Goal: Information Seeking & Learning: Learn about a topic

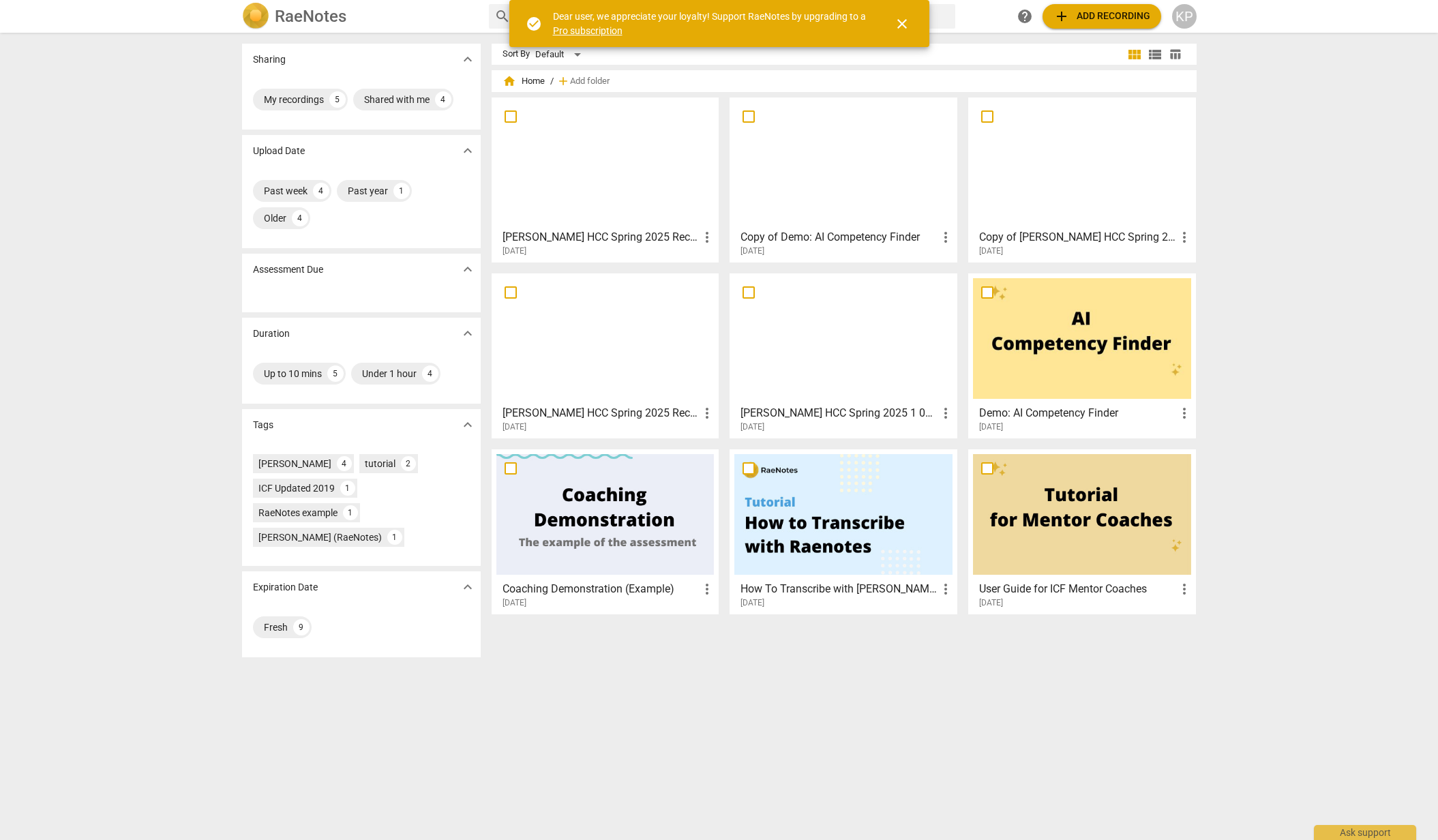
click at [832, 414] on h3 "[PERSON_NAME] HCC Spring 2025 1 060625" at bounding box center [838, 414] width 197 height 17
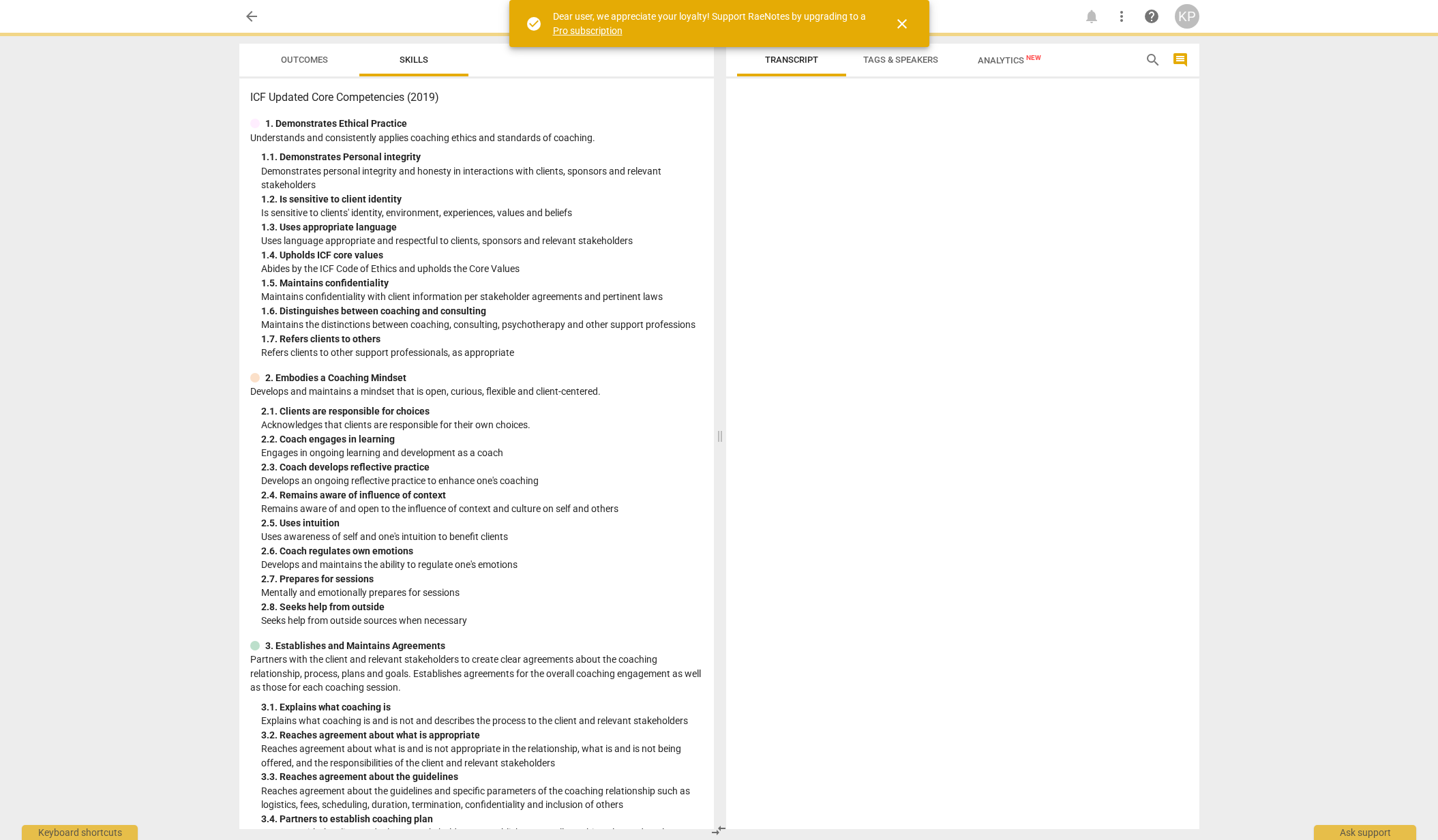
click at [832, 0] on html "arrow_back notifications more_vert help KP Outcomes Skills ICF Updated Core Com…" at bounding box center [719, 0] width 1438 height 0
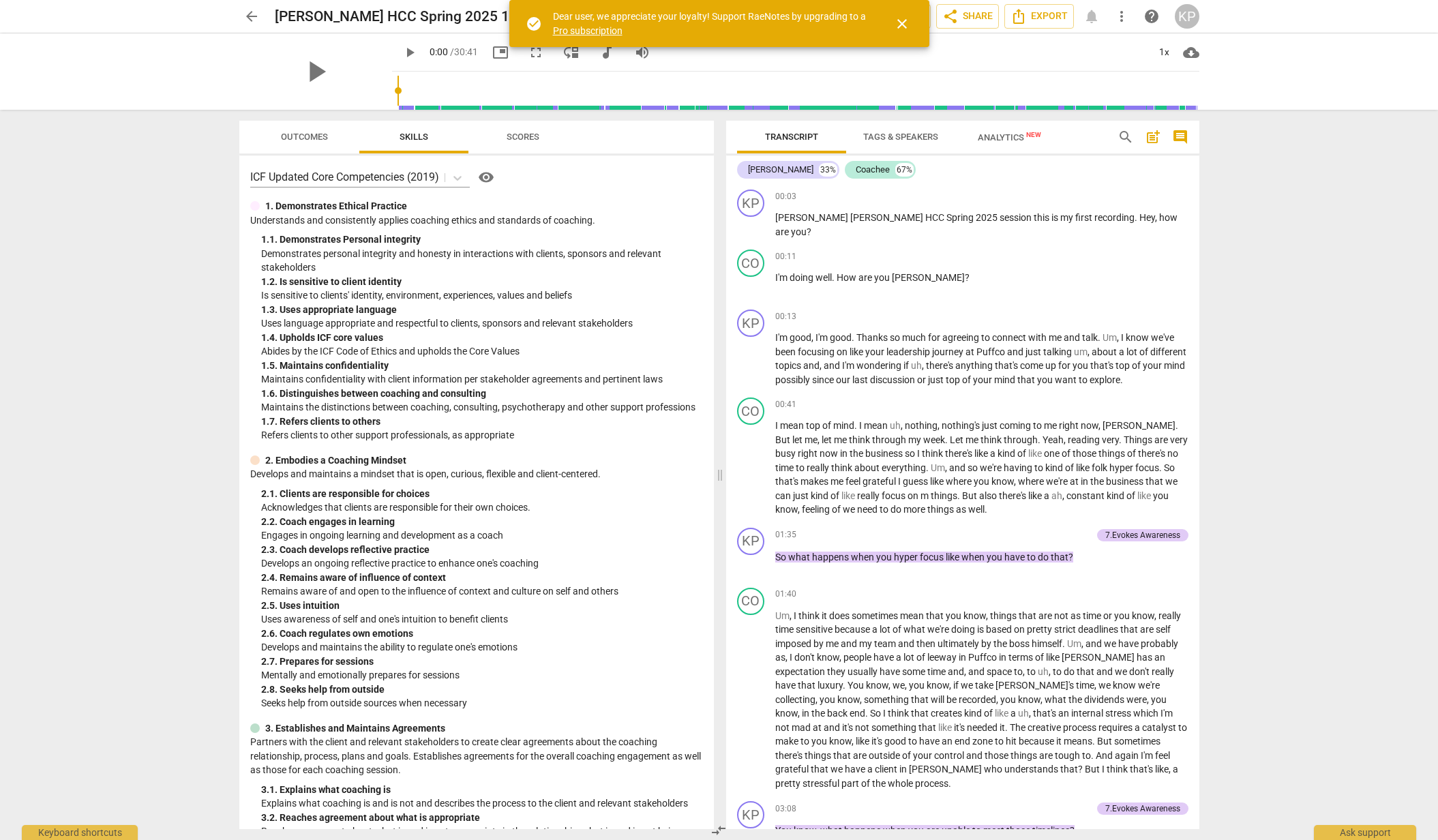
click at [295, 132] on span "Outcomes" at bounding box center [304, 136] width 47 height 10
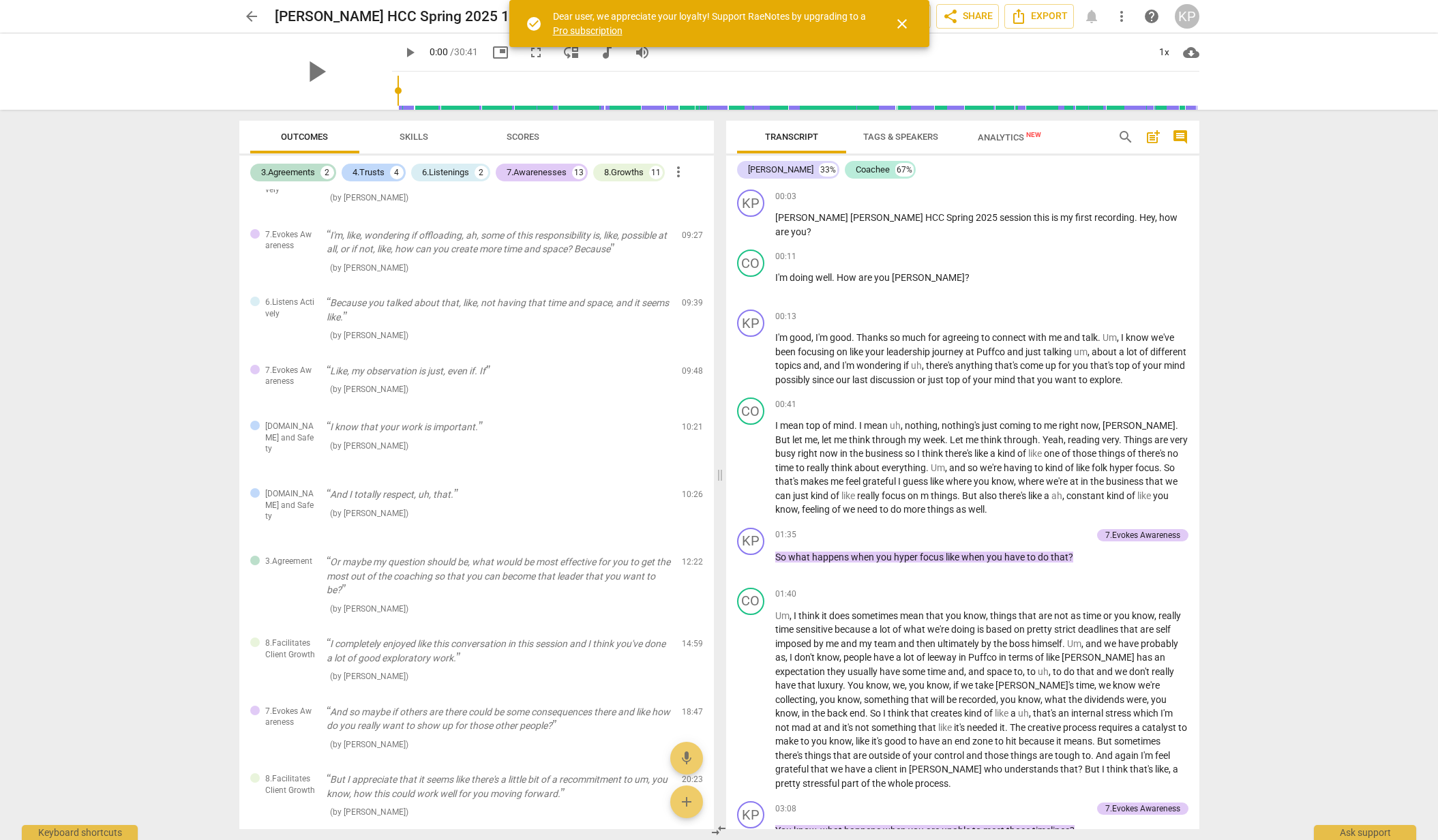
scroll to position [447, 0]
click at [254, 16] on span "arrow_back" at bounding box center [252, 17] width 17 height 17
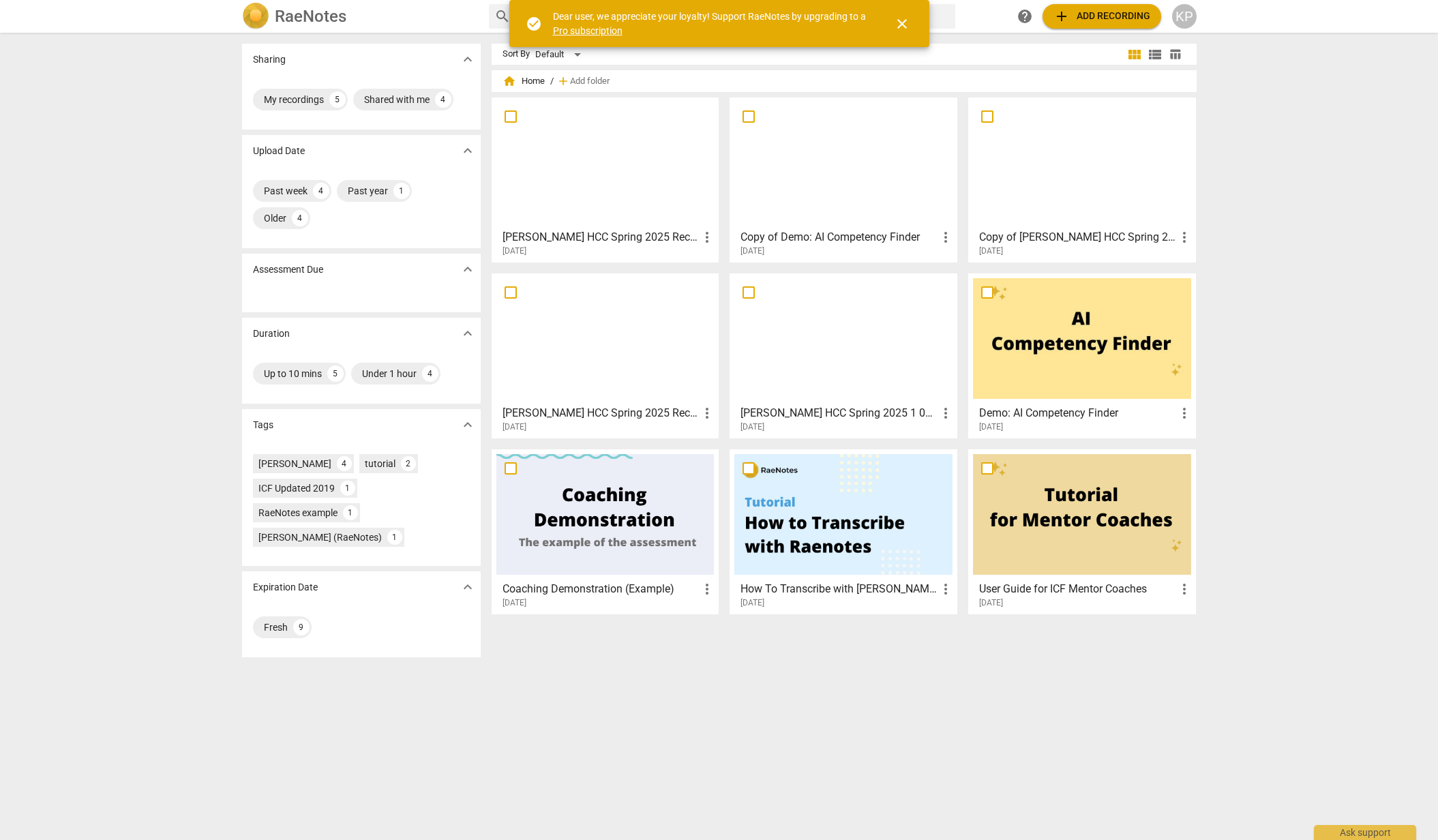
click at [589, 334] on div at bounding box center [605, 339] width 218 height 120
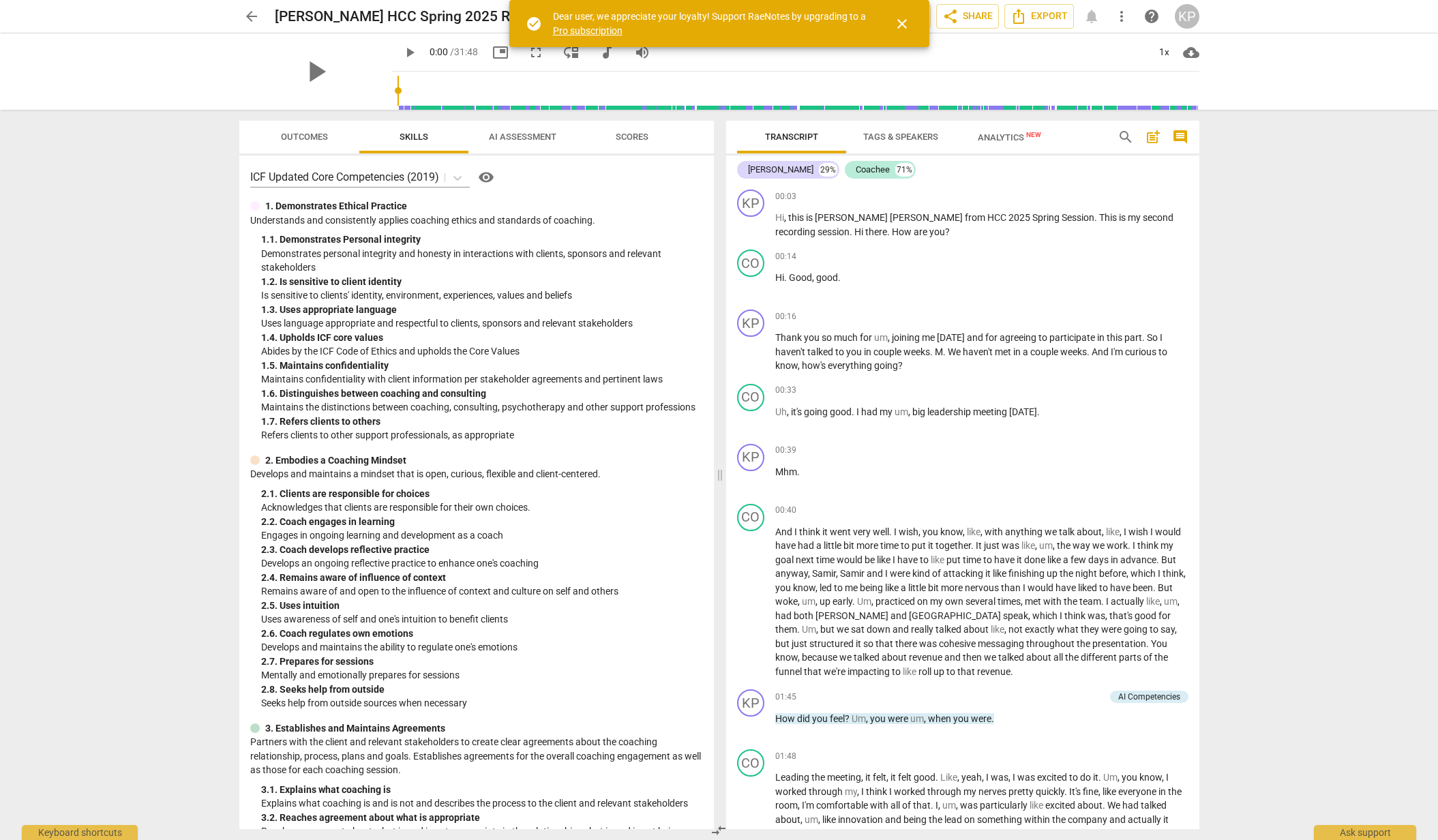
click at [298, 138] on span "Outcomes" at bounding box center [304, 136] width 47 height 10
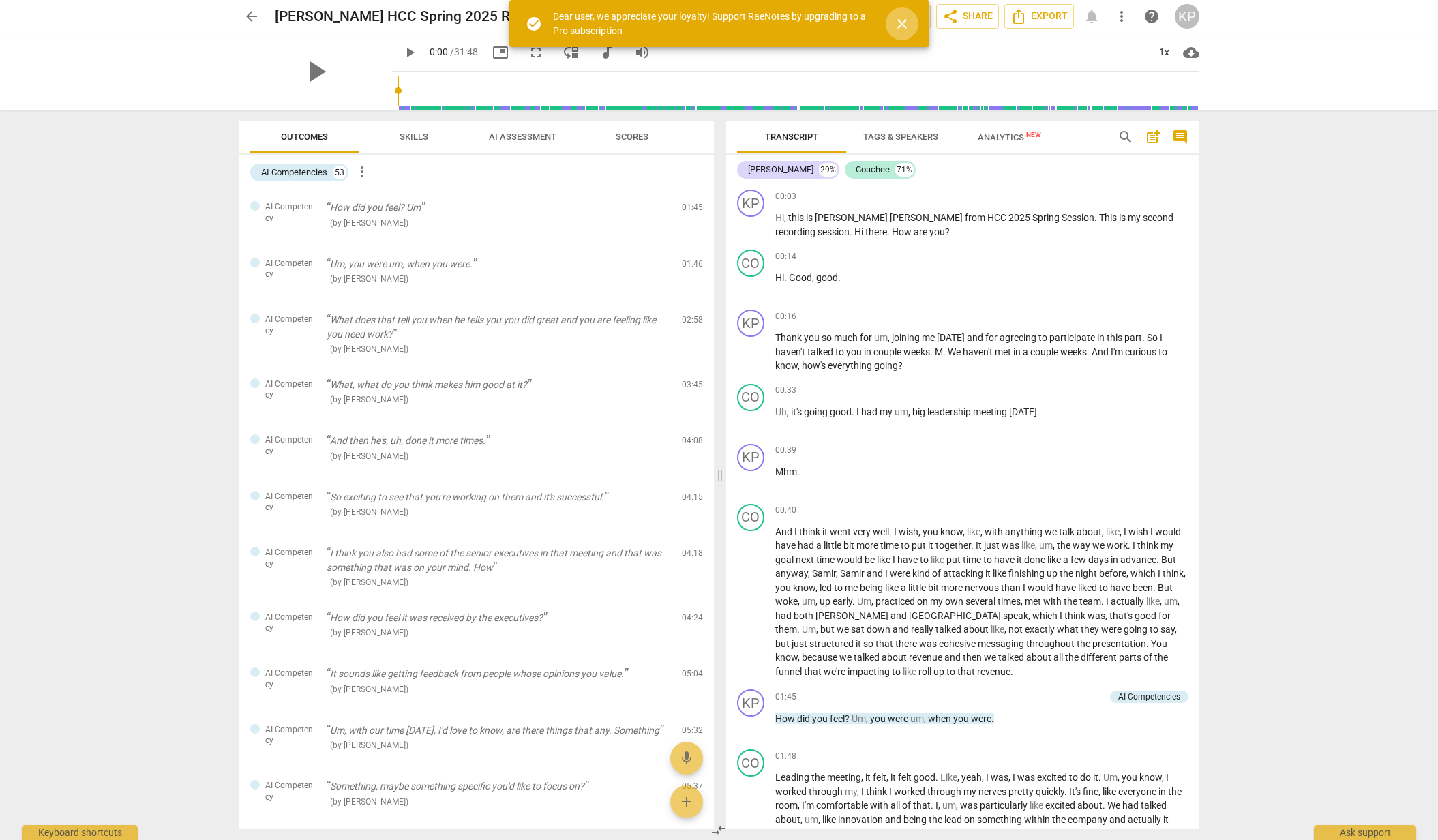
click at [905, 22] on span "close" at bounding box center [902, 24] width 17 height 17
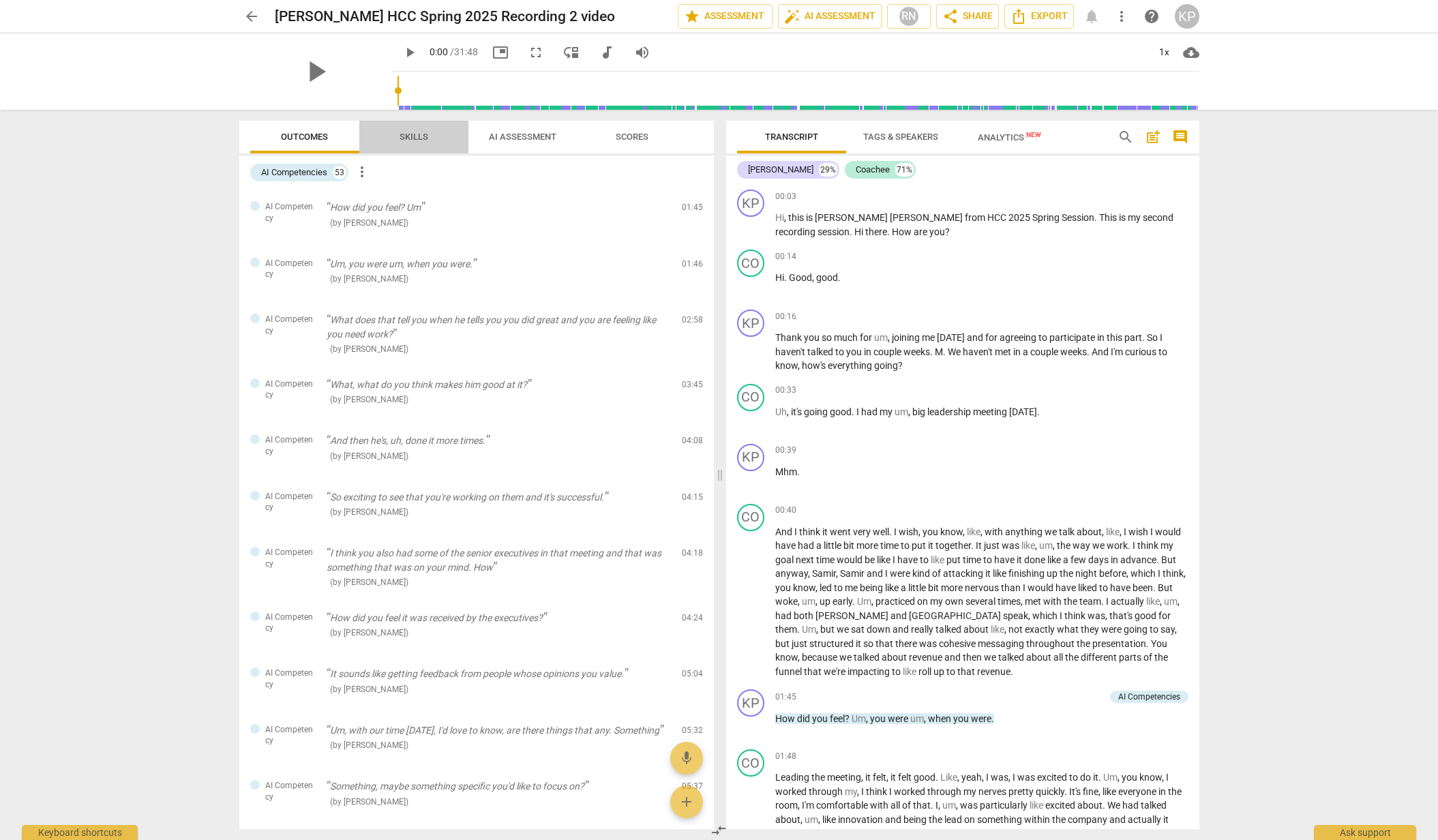
click at [410, 136] on span "Skills" at bounding box center [414, 136] width 29 height 10
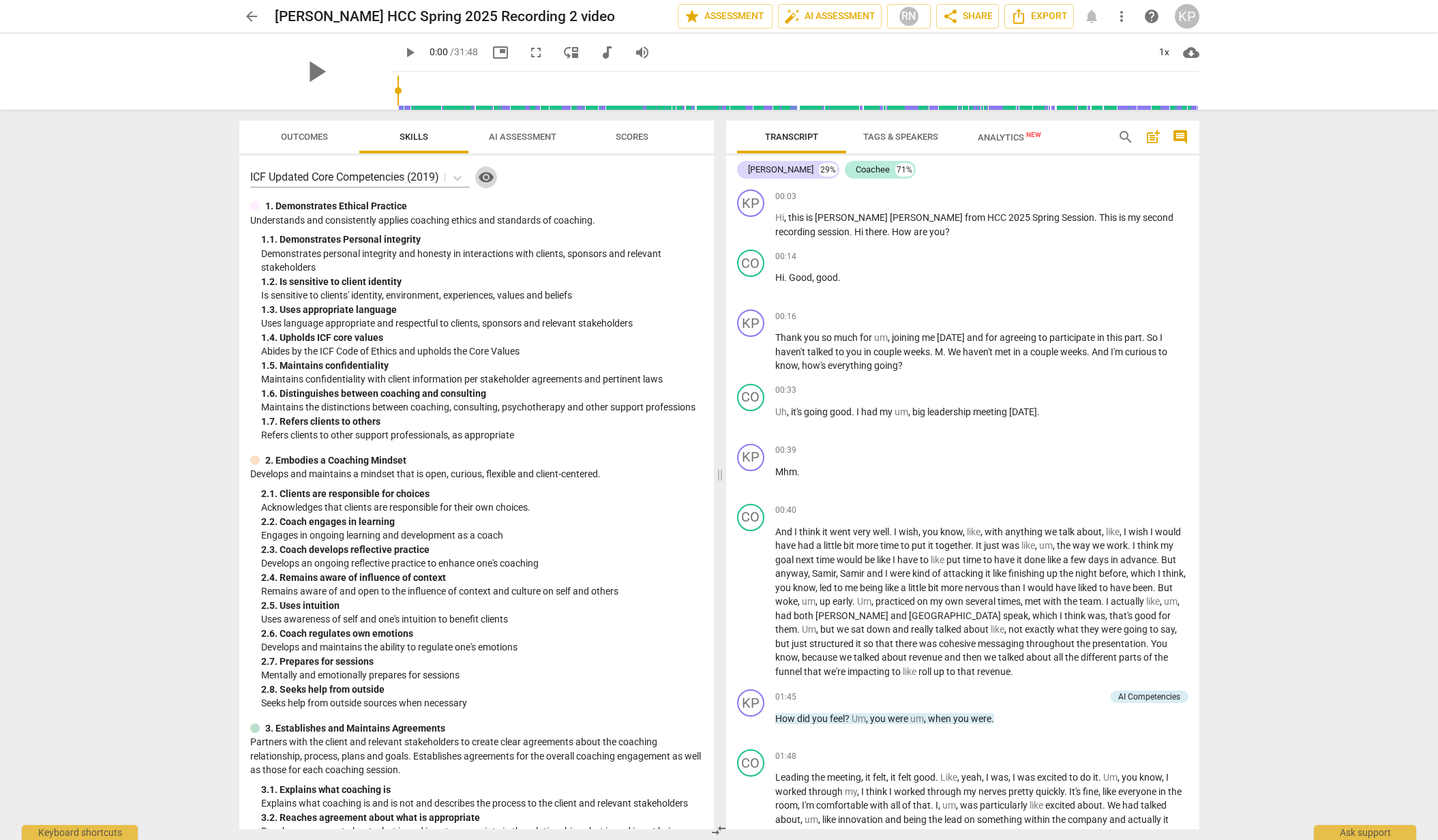
click at [490, 174] on span "visibility" at bounding box center [487, 178] width 17 height 17
click at [297, 130] on span "Outcomes" at bounding box center [304, 138] width 80 height 19
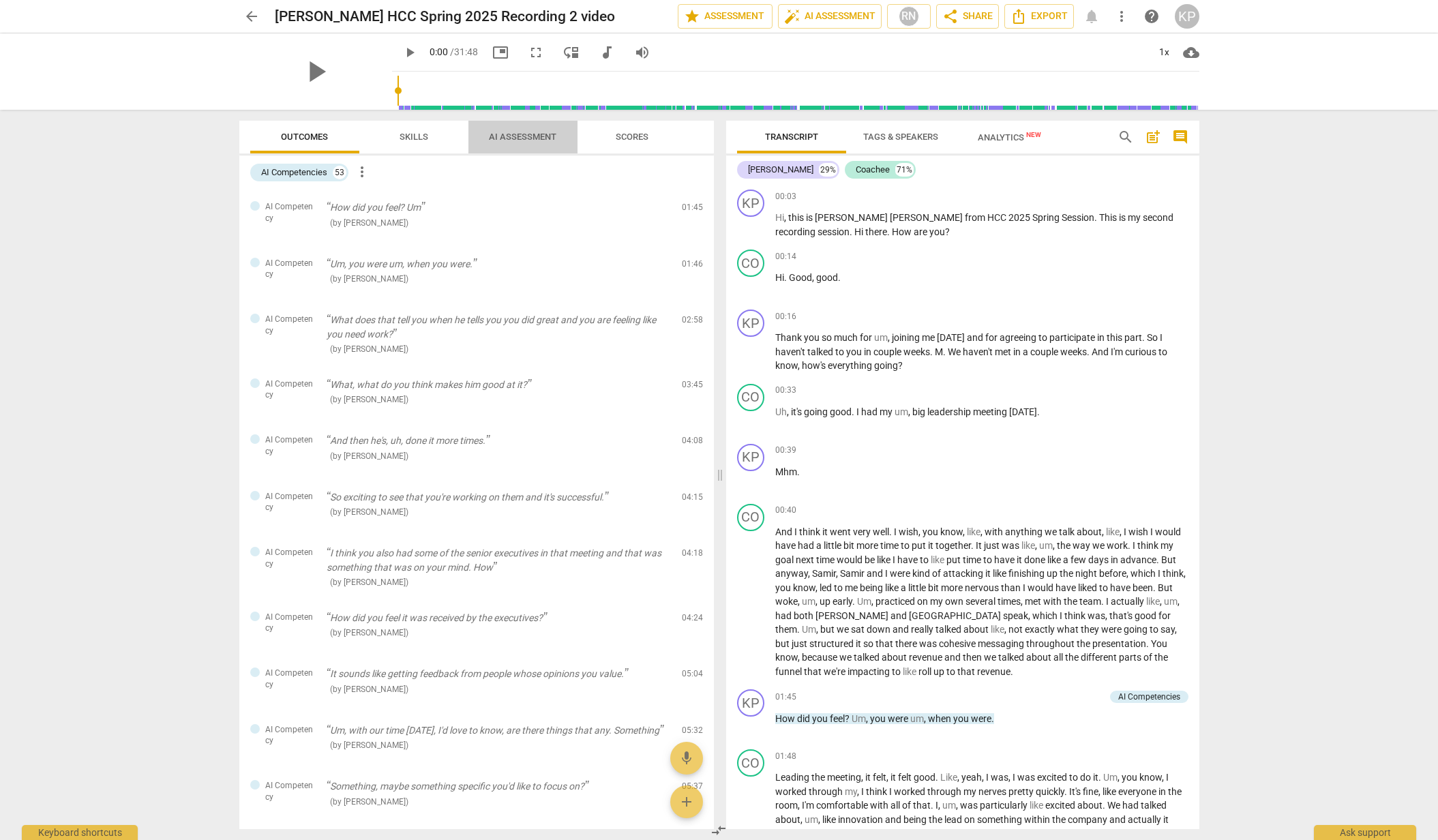
click at [527, 137] on span "AI Assessment" at bounding box center [522, 136] width 68 height 10
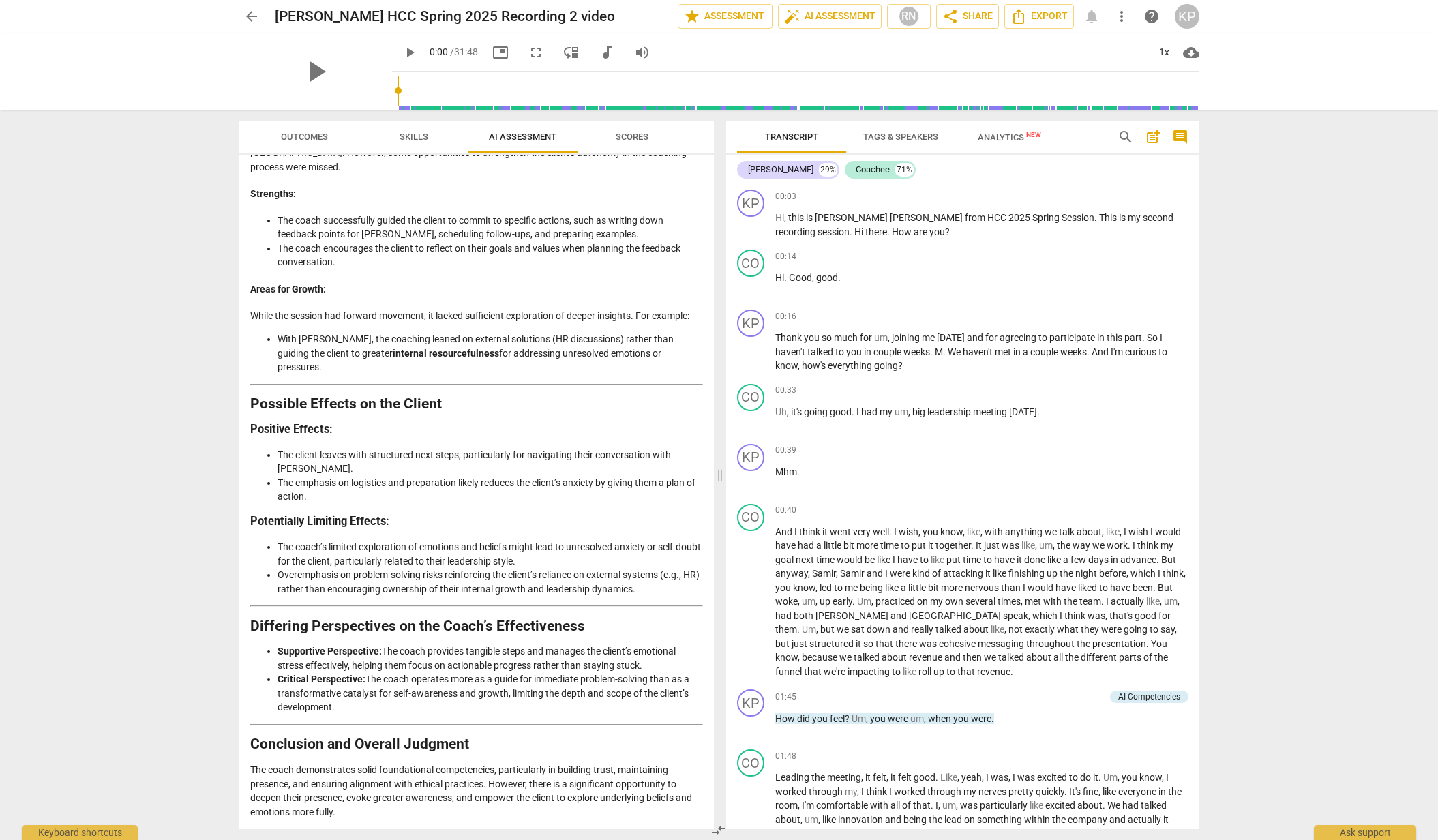
scroll to position [2374, 0]
